Goal: Register for event/course

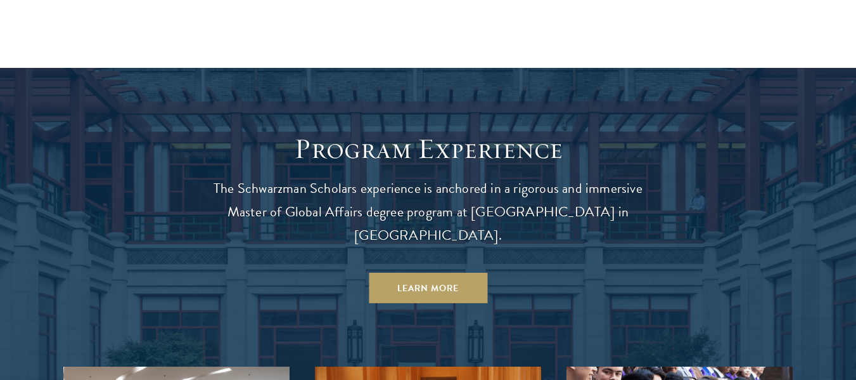
scroll to position [1095, 0]
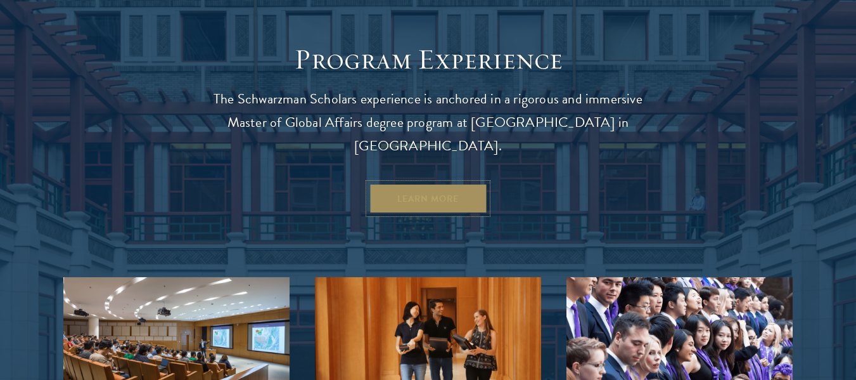
click at [416, 183] on link "Learn More" at bounding box center [428, 198] width 119 height 30
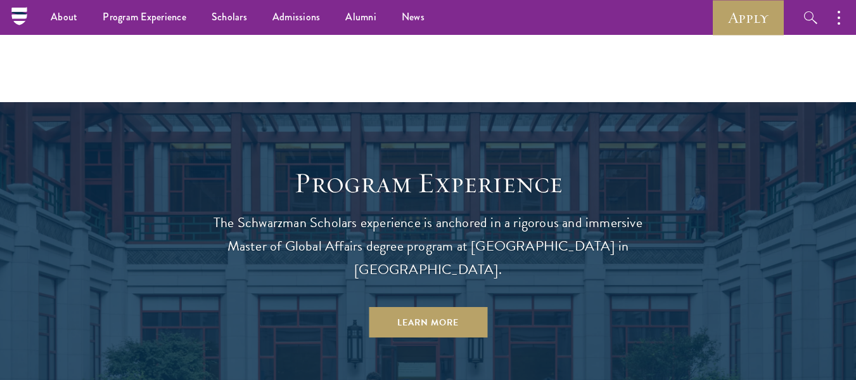
scroll to position [931, 0]
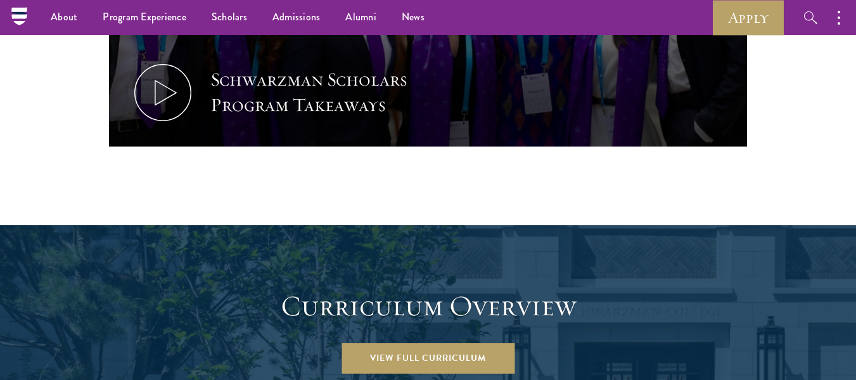
scroll to position [1498, 0]
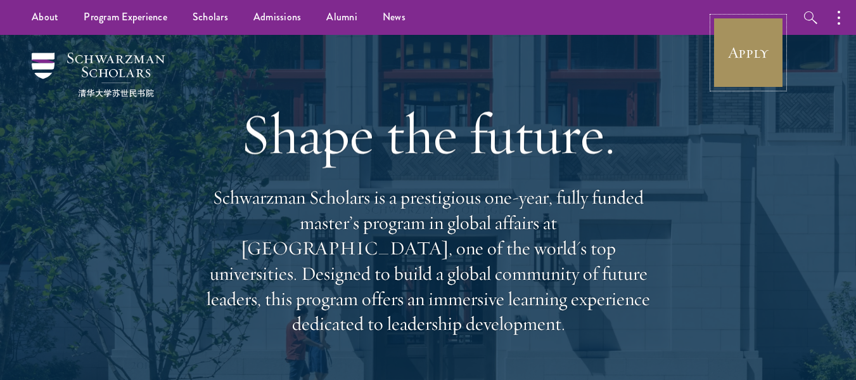
click at [756, 65] on link "Apply" at bounding box center [748, 52] width 71 height 71
